Goal: Task Accomplishment & Management: Use online tool/utility

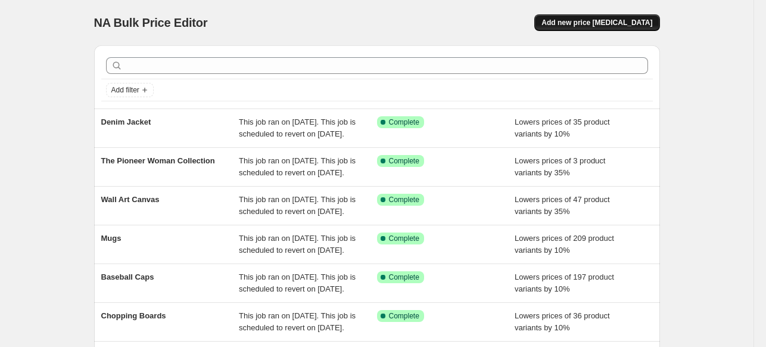
click at [642, 24] on span "Add new price [MEDICAL_DATA]" at bounding box center [597, 23] width 111 height 10
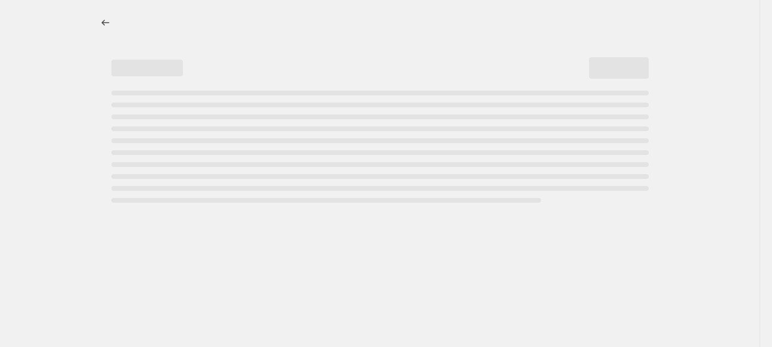
select select "percentage"
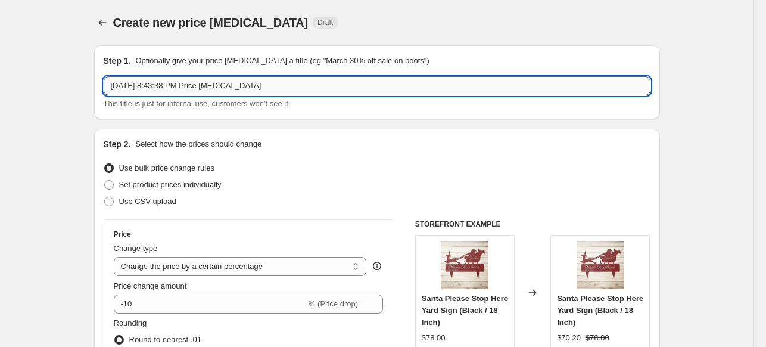
drag, startPoint x: 282, startPoint y: 82, endPoint x: 114, endPoint y: 87, distance: 168.2
click at [114, 87] on input "[DATE] 8:43:38 PM Price [MEDICAL_DATA]" at bounding box center [377, 85] width 547 height 19
type input "serving platter 01"
drag, startPoint x: 757, startPoint y: 129, endPoint x: 763, endPoint y: 111, distance: 18.5
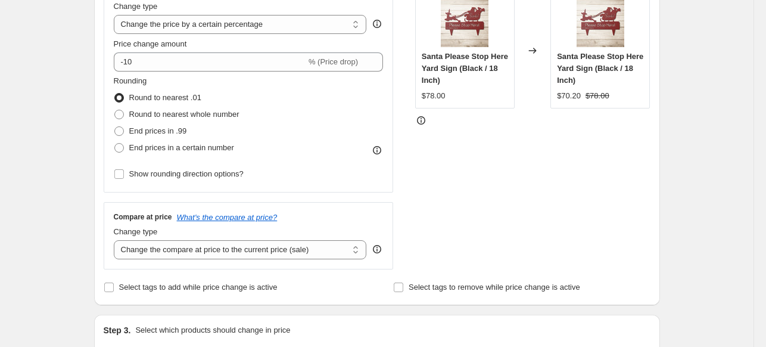
scroll to position [269, 0]
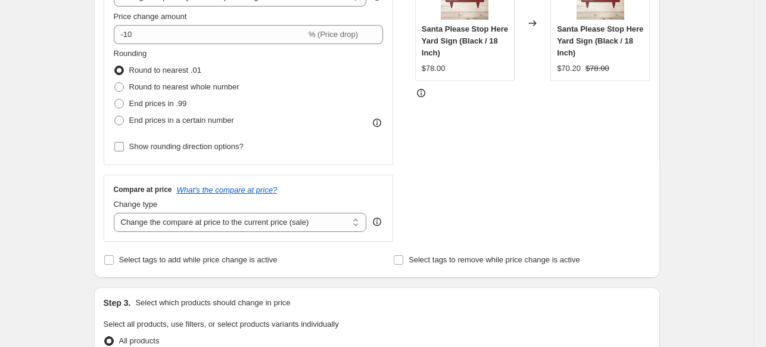
click at [121, 148] on input "Show rounding direction options?" at bounding box center [119, 147] width 10 height 10
checkbox input "true"
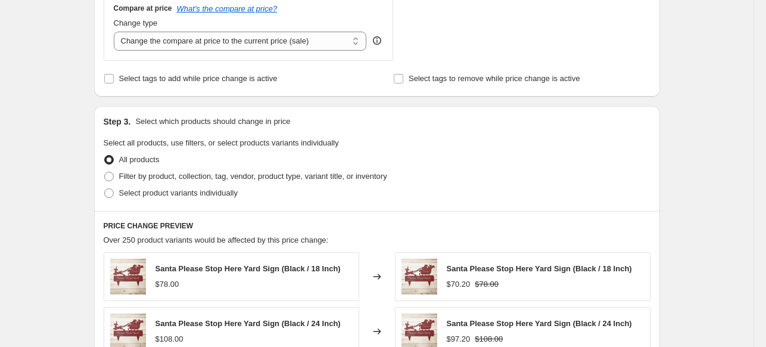
scroll to position [529, 0]
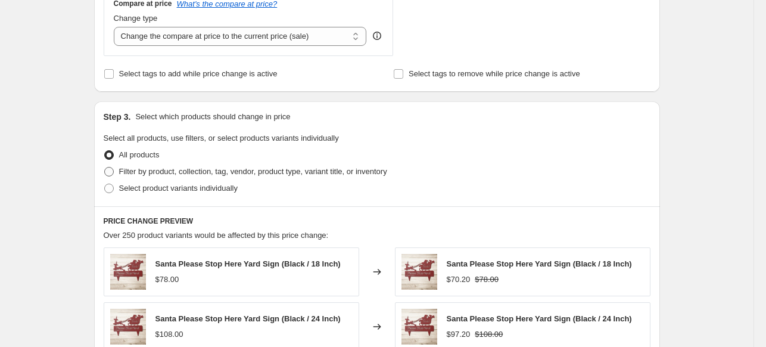
drag, startPoint x: 108, startPoint y: 170, endPoint x: 136, endPoint y: 177, distance: 28.8
click at [108, 171] on span at bounding box center [109, 172] width 10 height 10
click at [105, 167] on input "Filter by product, collection, tag, vendor, product type, variant title, or inv…" at bounding box center [104, 167] width 1 height 1
radio input "true"
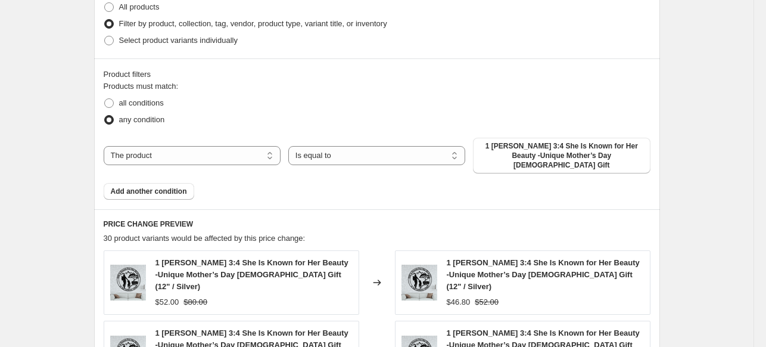
scroll to position [686, 0]
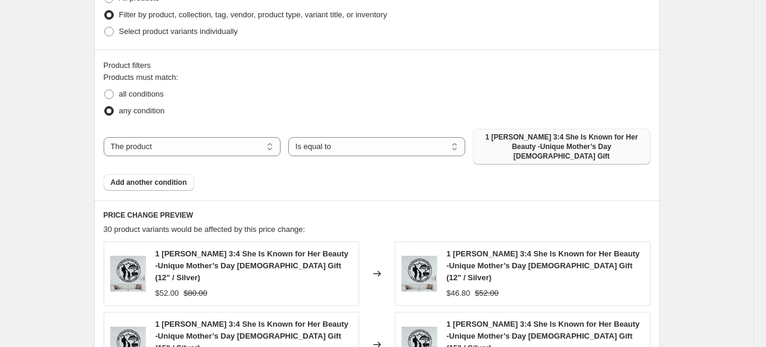
click at [613, 151] on button "1 [PERSON_NAME] 3:4 She Is Known for Her Beauty -Unique Mother’s Day [DEMOGRAPH…" at bounding box center [561, 147] width 177 height 36
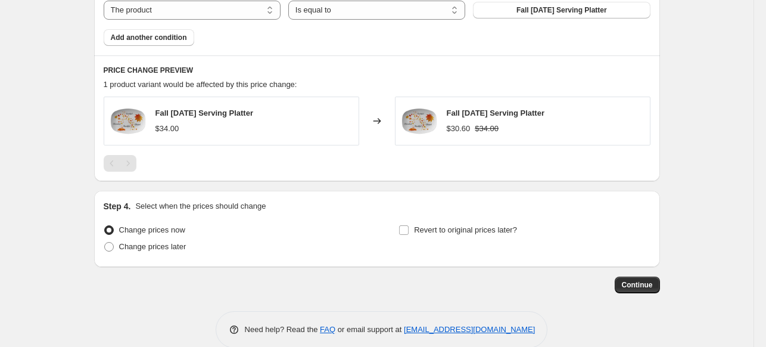
scroll to position [824, 0]
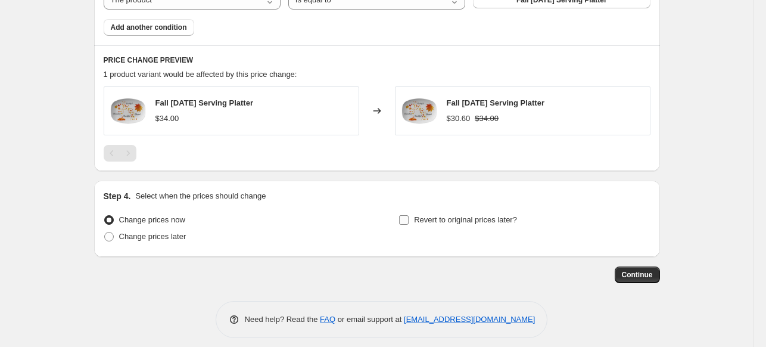
click at [403, 222] on input "Revert to original prices later?" at bounding box center [404, 220] width 10 height 10
checkbox input "true"
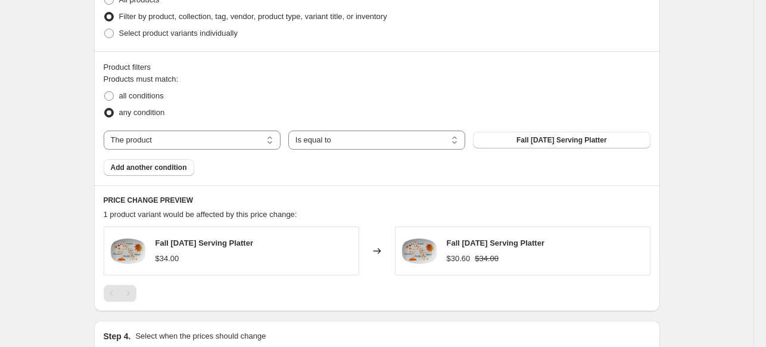
scroll to position [687, 0]
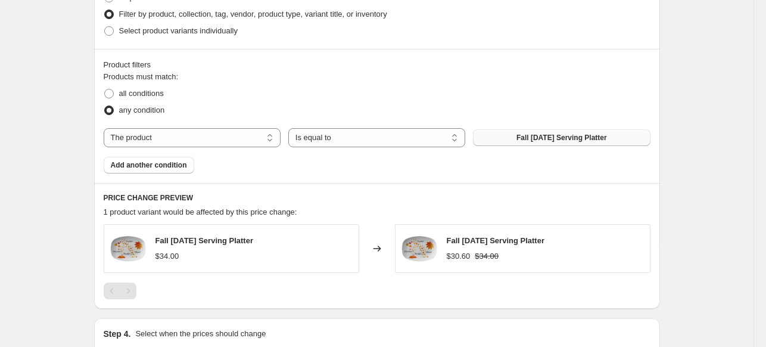
click at [602, 133] on span "Fall [DATE] Serving Platter" at bounding box center [562, 138] width 91 height 10
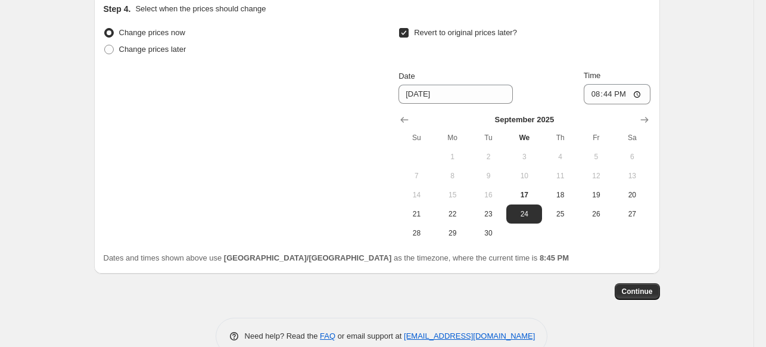
scroll to position [1024, 0]
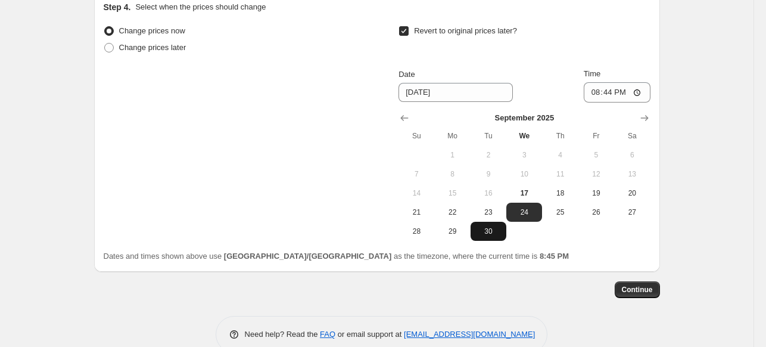
click at [498, 230] on span "30" at bounding box center [489, 231] width 26 height 10
type input "[DATE]"
click at [634, 294] on button "Continue" at bounding box center [637, 289] width 45 height 17
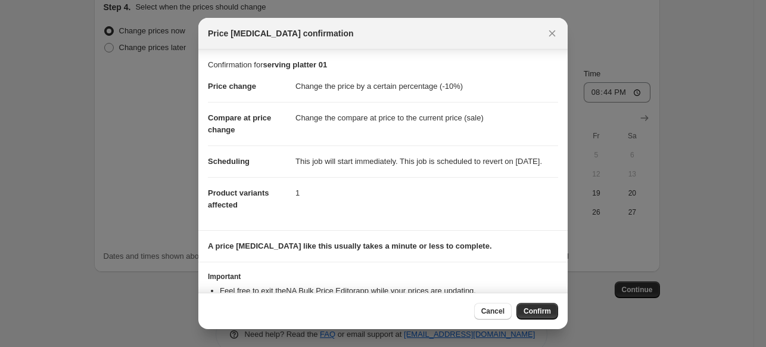
scroll to position [56, 0]
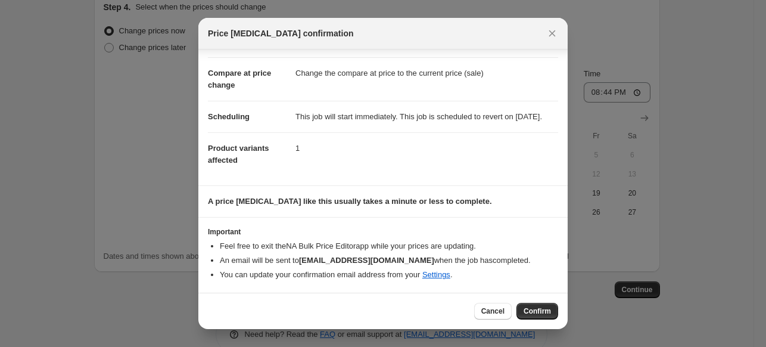
click at [546, 313] on span "Confirm" at bounding box center [537, 311] width 27 height 10
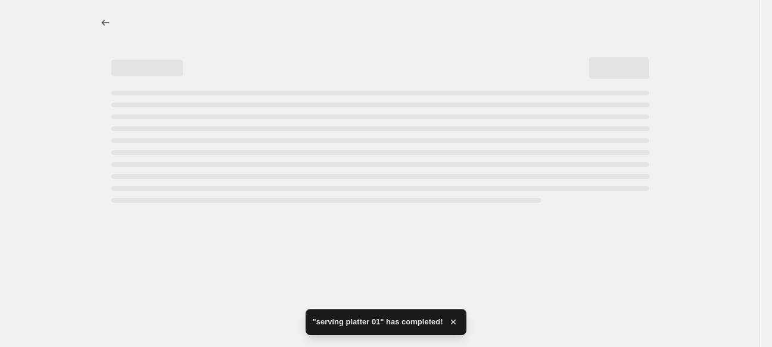
select select "percentage"
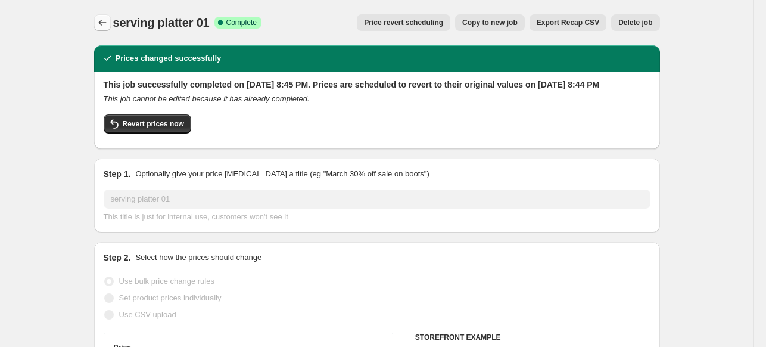
click at [98, 21] on button "Price change jobs" at bounding box center [102, 22] width 17 height 17
